Goal: Communication & Community: Connect with others

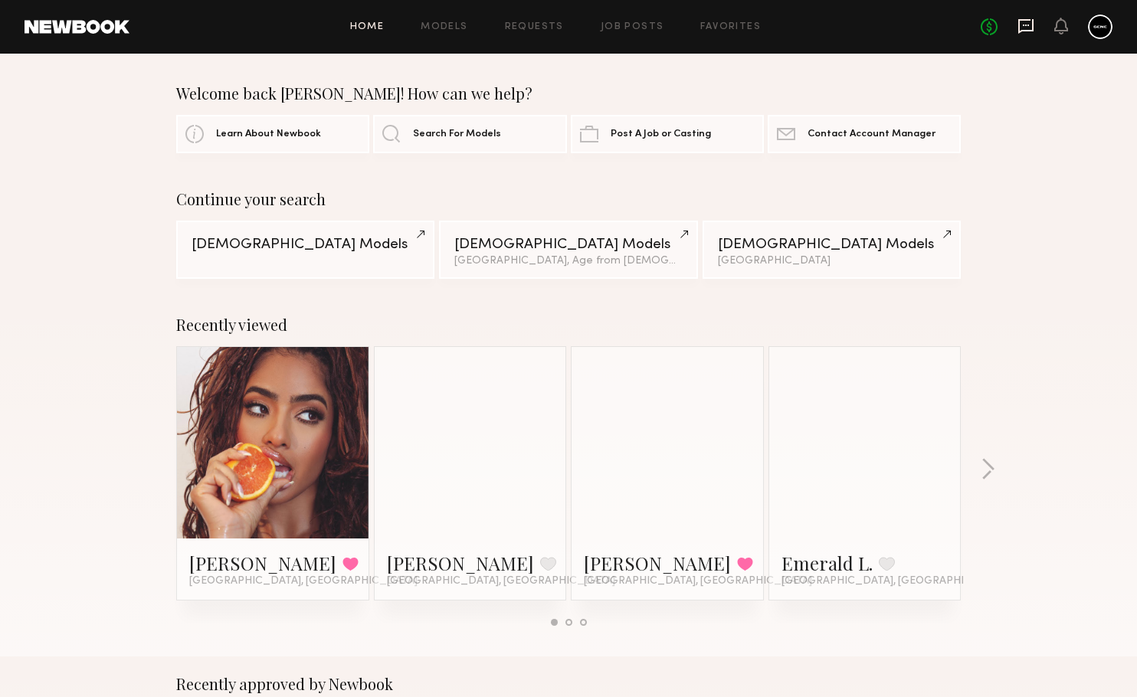
click at [1028, 26] on icon at bounding box center [1025, 26] width 17 height 17
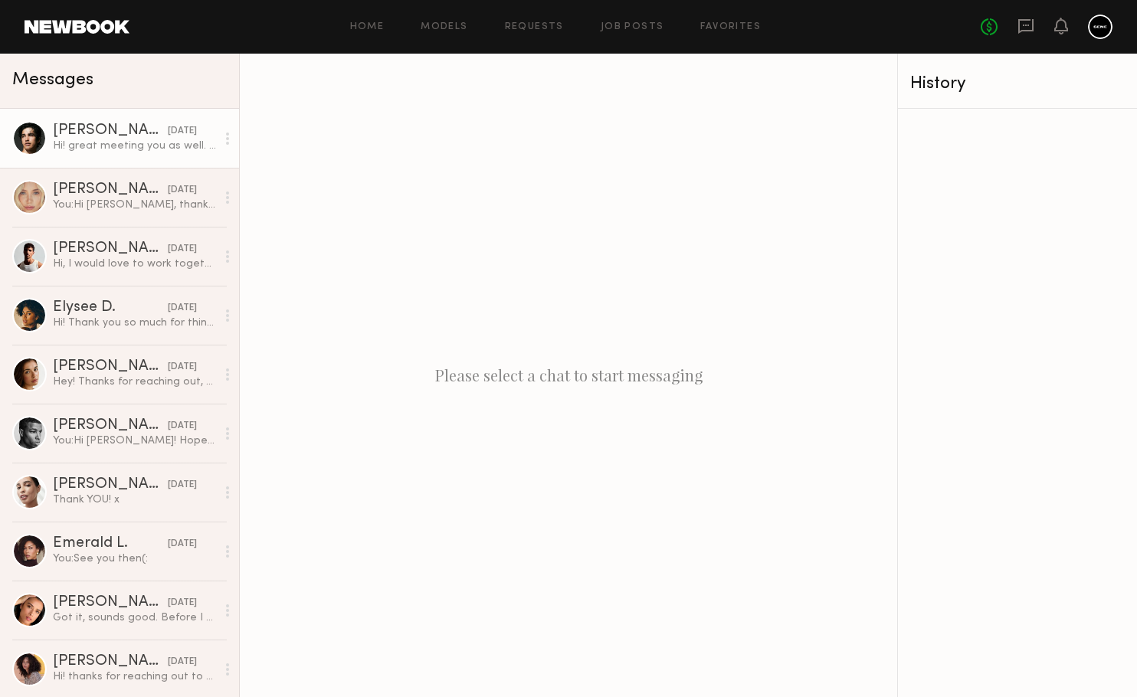
click at [109, 146] on div "Hi! great meeting you as well. Cell? 305 878 0565" at bounding box center [134, 146] width 163 height 15
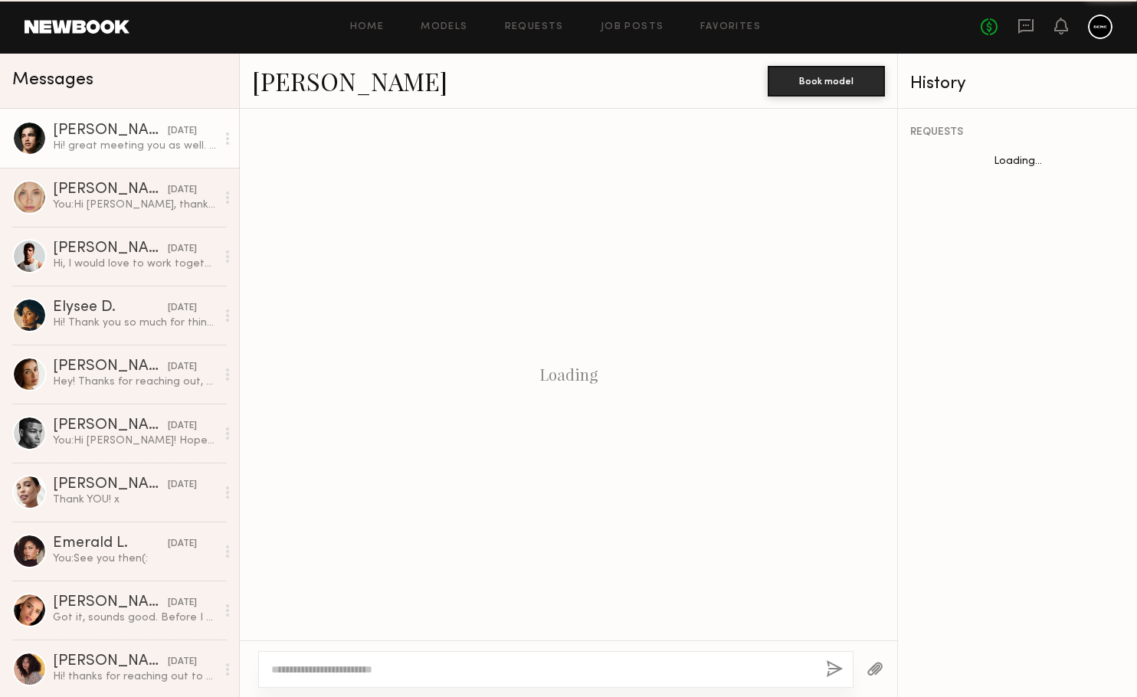
scroll to position [618, 0]
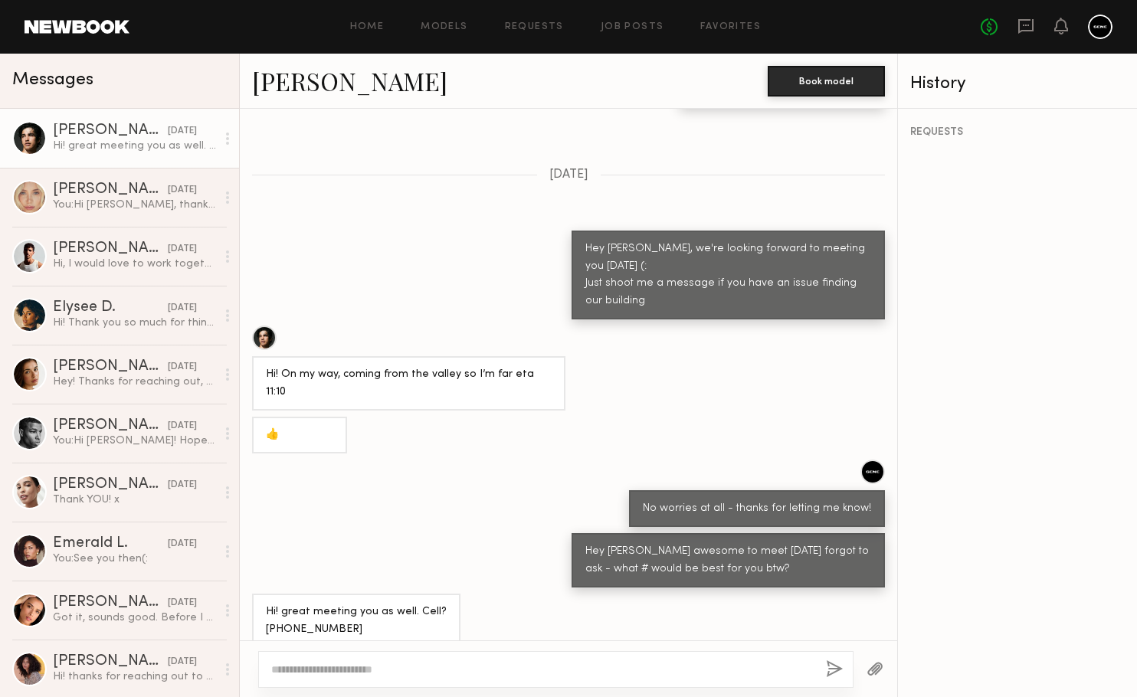
click at [260, 337] on div at bounding box center [264, 338] width 25 height 25
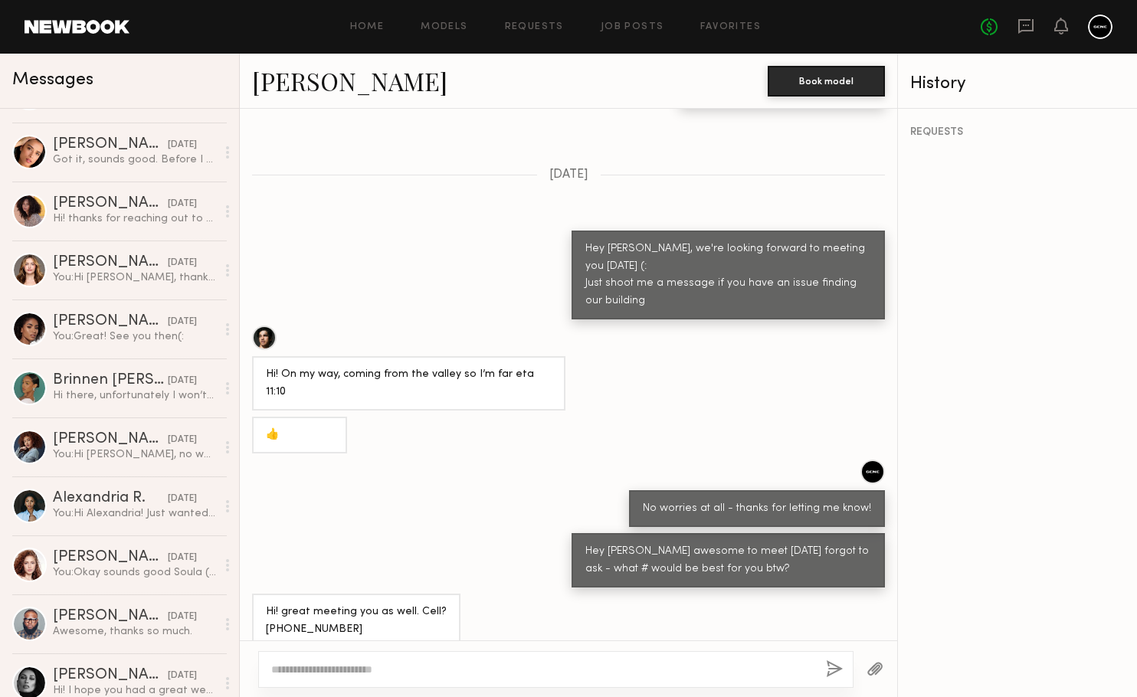
scroll to position [484, 0]
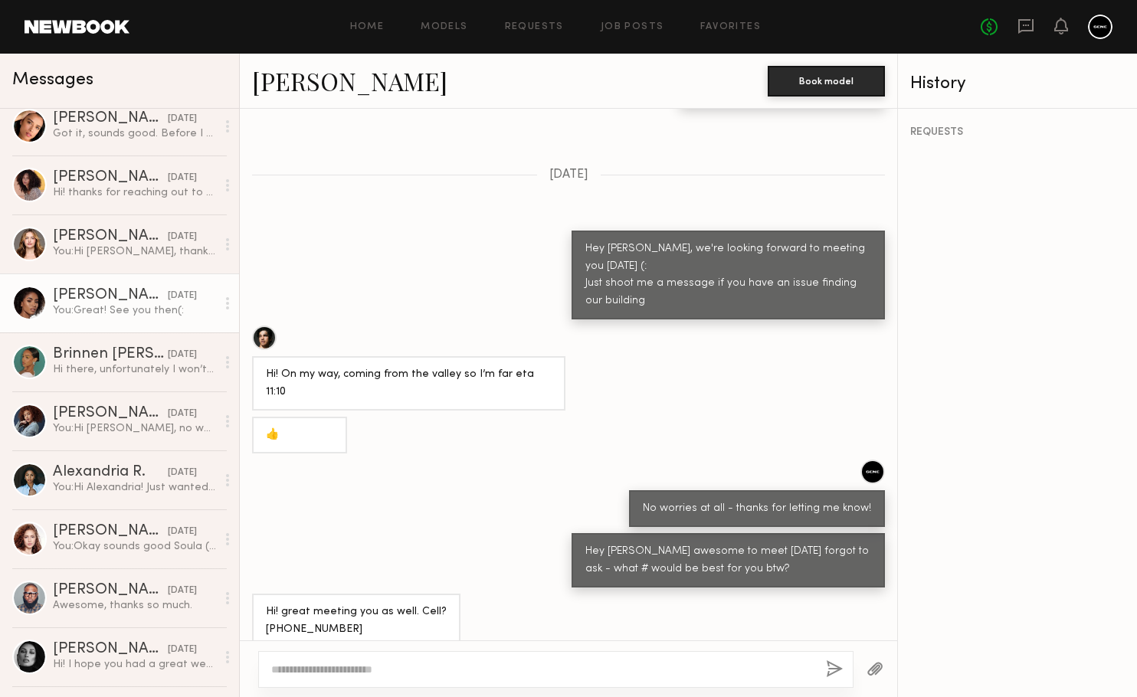
click at [108, 307] on div "You: Great! See you then(:" at bounding box center [134, 310] width 163 height 15
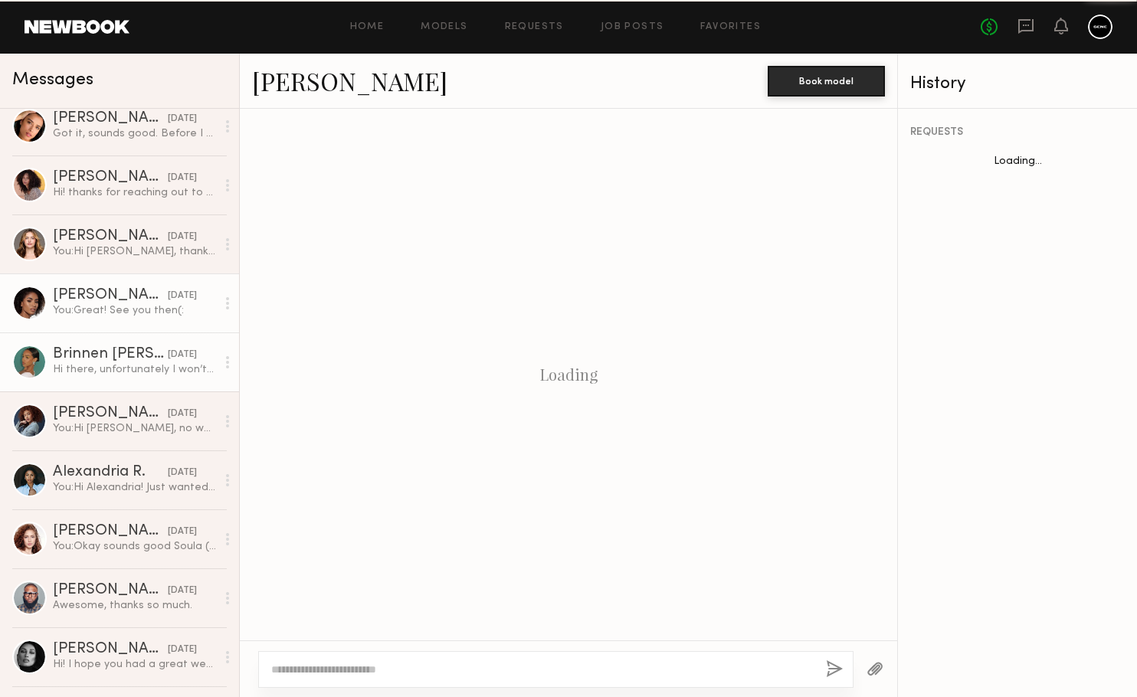
scroll to position [699, 0]
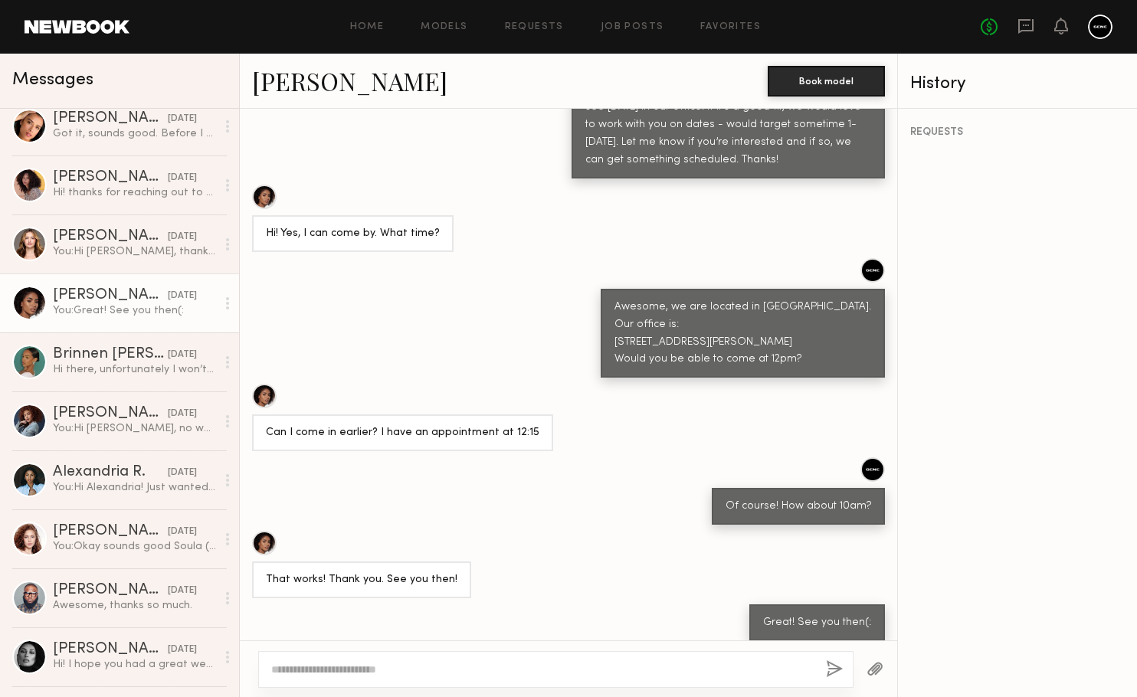
click at [264, 531] on div at bounding box center [264, 543] width 25 height 25
